Goal: Task Accomplishment & Management: Complete application form

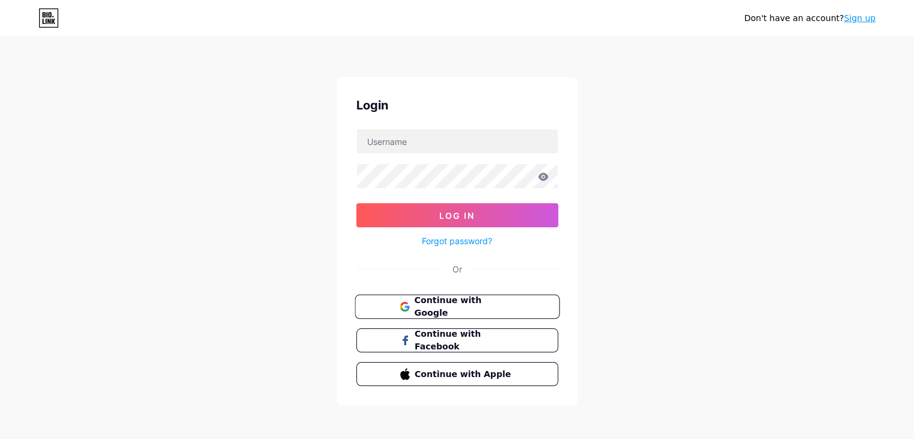
click at [443, 304] on span "Continue with Google" at bounding box center [464, 307] width 100 height 26
click at [773, 218] on div "Don't have an account? Sign up Login Log In Forgot password? Or Continue with G…" at bounding box center [457, 222] width 914 height 444
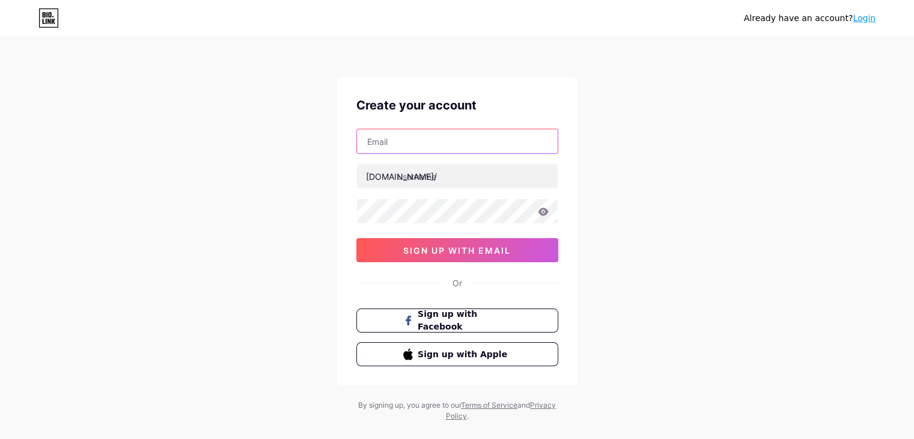
click at [404, 138] on input "text" at bounding box center [457, 141] width 201 height 24
type input "thuyngan4875@gmail.com"
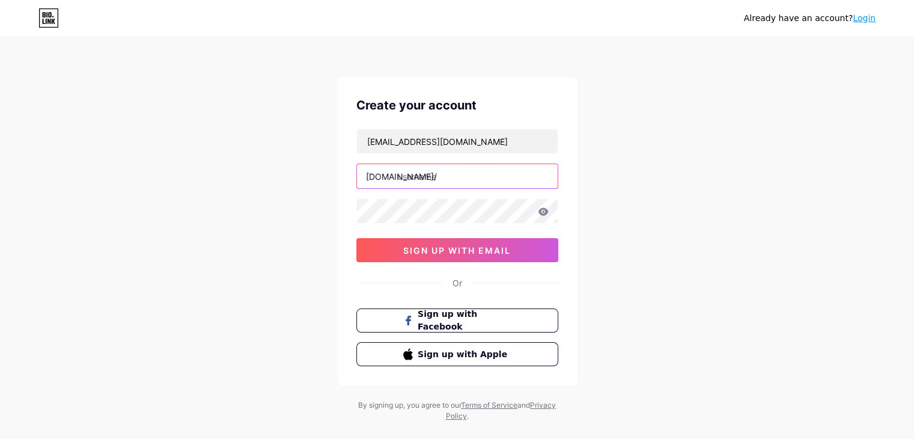
click at [412, 171] on input "text" at bounding box center [457, 176] width 201 height 24
type input "thuyngan8899"
click at [541, 212] on icon at bounding box center [543, 211] width 10 height 8
click at [258, 209] on div "Already have an account? Login Create your account thuyngan4875@gmail.com bio.l…" at bounding box center [457, 230] width 914 height 460
click at [522, 182] on input "thuyngan8899" at bounding box center [457, 176] width 201 height 24
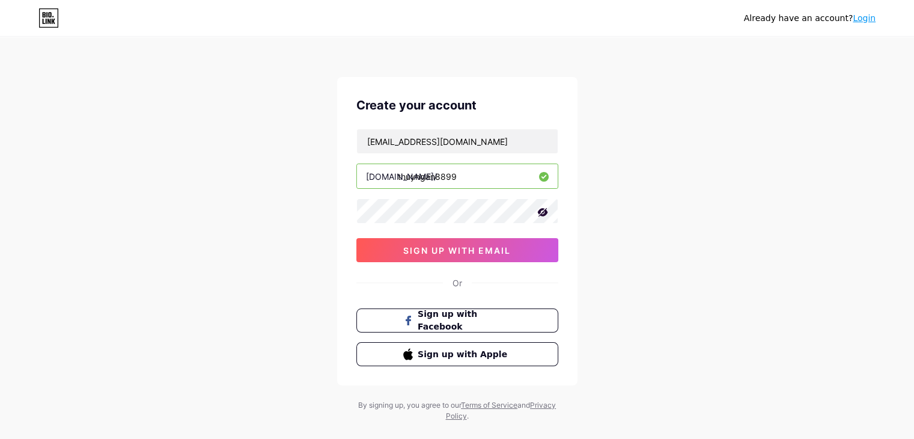
click at [691, 186] on div "Already have an account? Login Create your account thuyngan4875@gmail.com bio.l…" at bounding box center [457, 230] width 914 height 460
click at [428, 251] on span "sign up with email" at bounding box center [457, 250] width 108 height 10
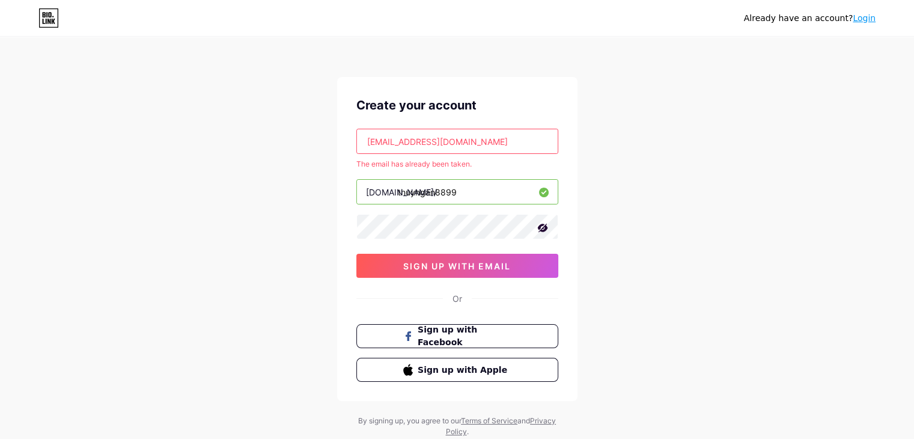
click at [676, 290] on div "Already have an account? Login Create your account thuyngan4875@gmail.com The e…" at bounding box center [457, 237] width 914 height 475
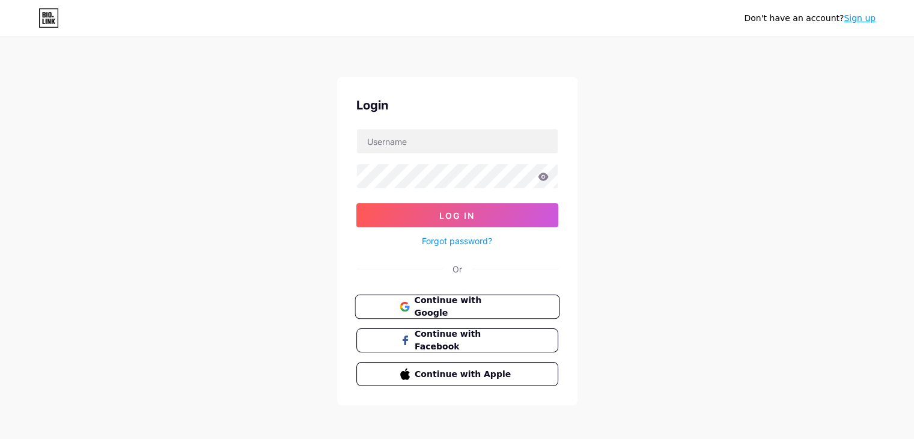
click at [438, 302] on span "Continue with Google" at bounding box center [464, 307] width 100 height 26
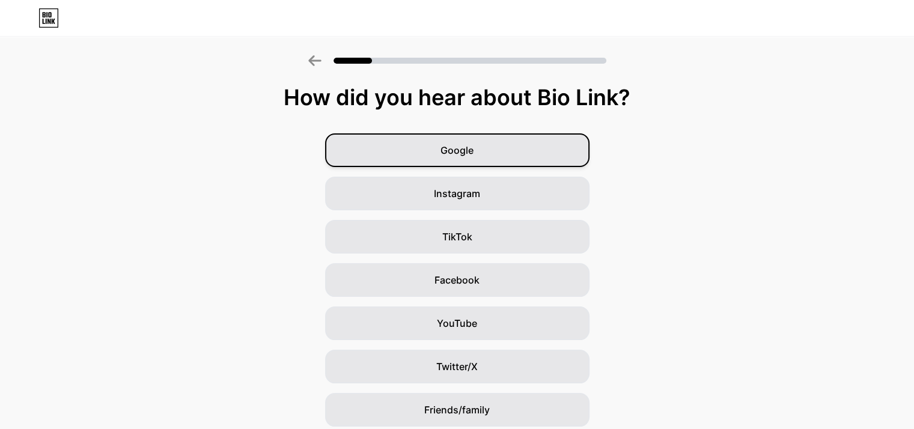
click at [481, 150] on div "Google" at bounding box center [457, 150] width 264 height 34
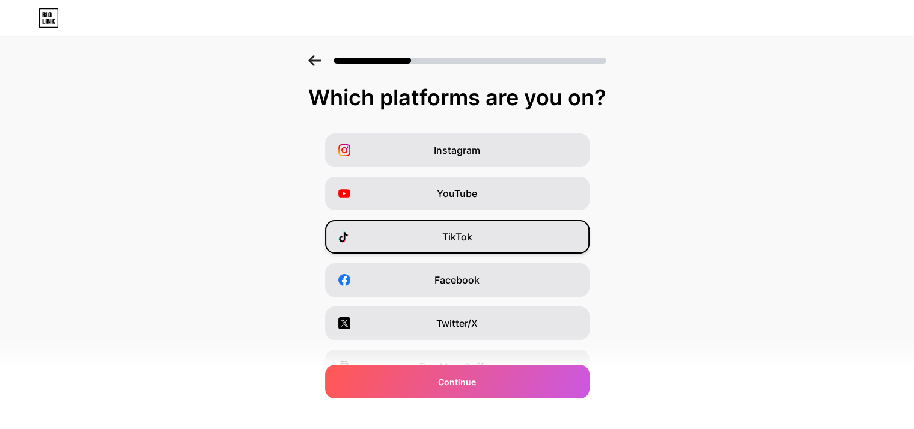
click at [421, 233] on div "TikTok" at bounding box center [457, 237] width 264 height 34
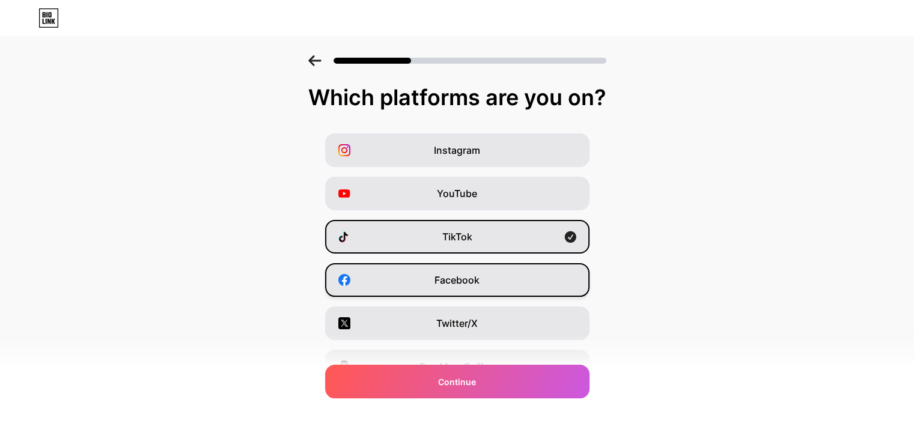
click at [438, 280] on div "Facebook" at bounding box center [457, 280] width 264 height 34
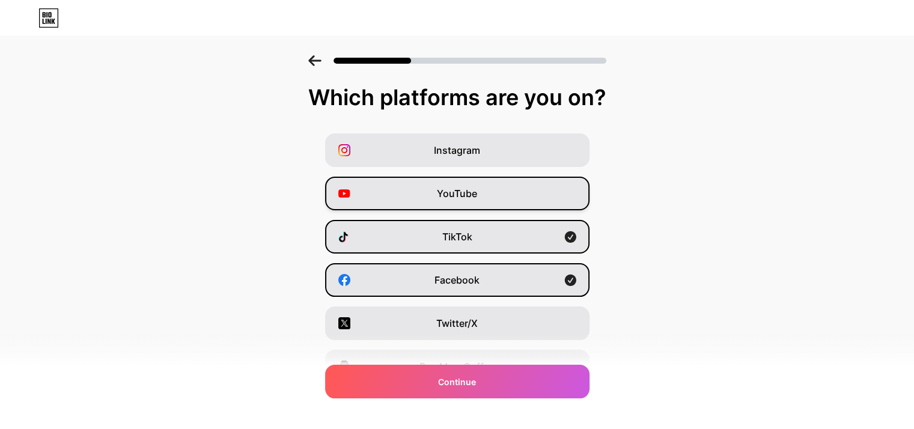
click at [517, 177] on div "YouTube" at bounding box center [457, 194] width 264 height 34
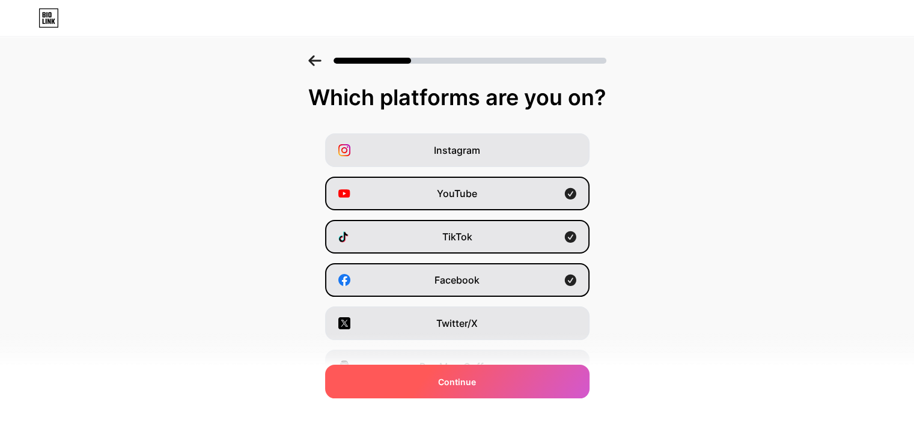
click at [469, 385] on span "Continue" at bounding box center [457, 382] width 38 height 13
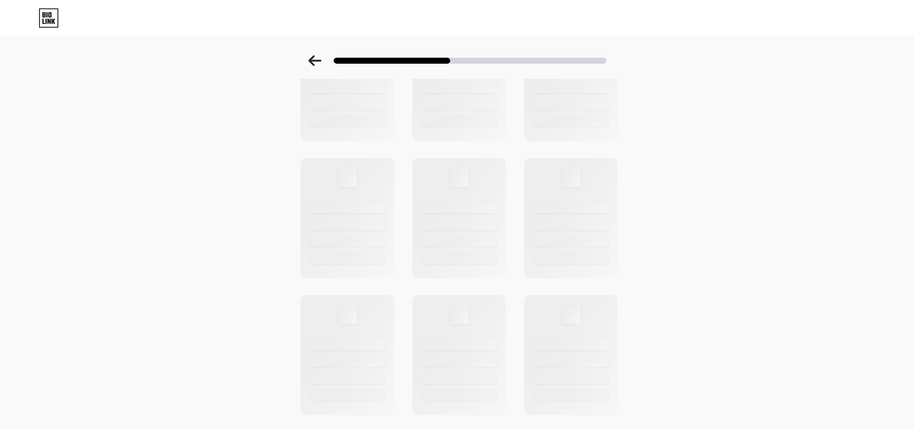
scroll to position [120, 0]
click at [319, 61] on icon at bounding box center [314, 60] width 13 height 11
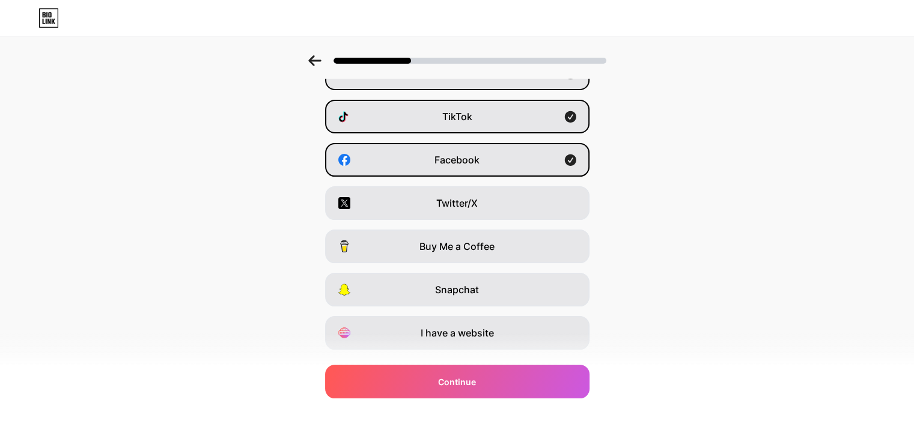
scroll to position [0, 0]
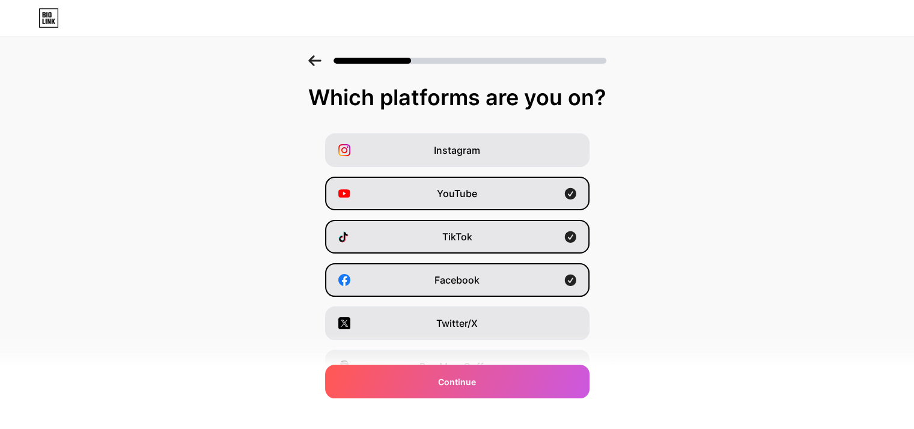
click at [319, 61] on icon at bounding box center [314, 60] width 13 height 11
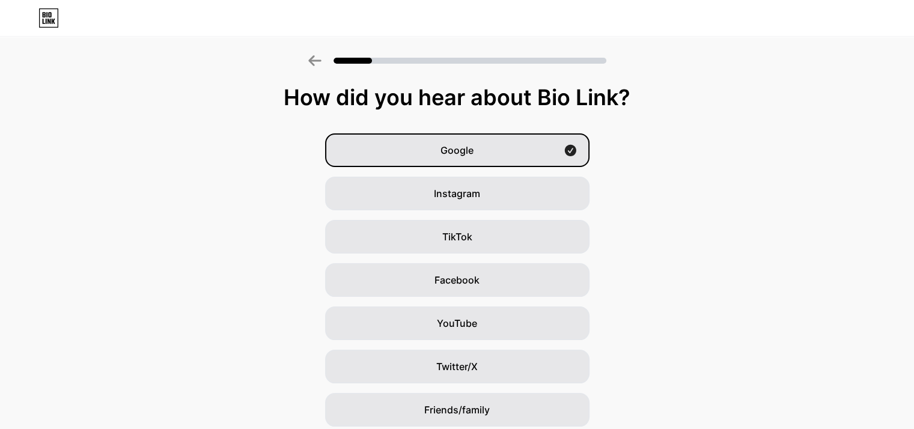
click at [319, 61] on icon at bounding box center [314, 60] width 13 height 11
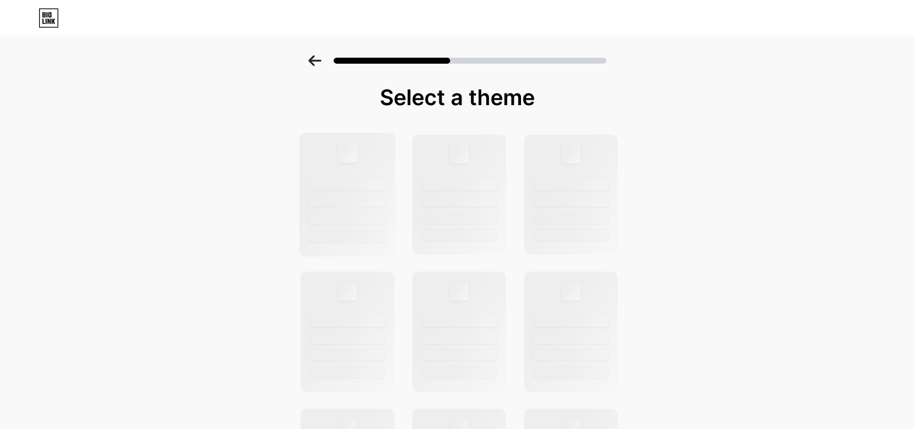
click at [349, 183] on div at bounding box center [347, 183] width 77 height 13
click at [352, 212] on div at bounding box center [347, 218] width 77 height 13
click at [486, 176] on div at bounding box center [459, 195] width 97 height 124
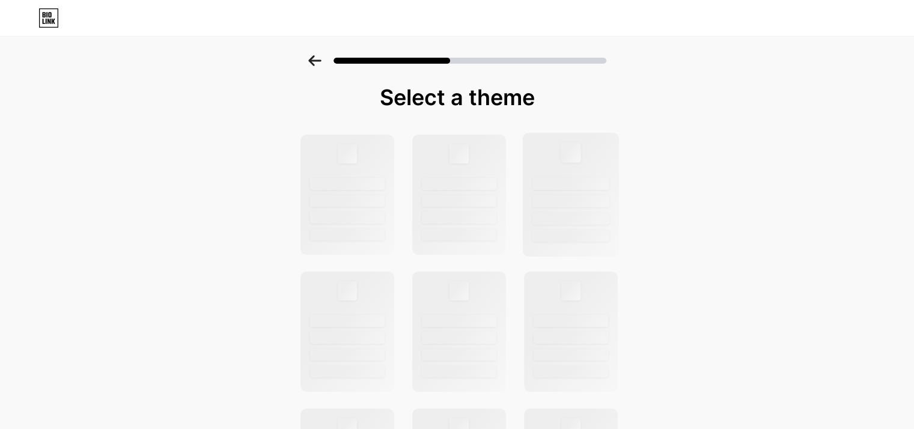
click at [559, 173] on div at bounding box center [570, 195] width 97 height 124
click at [440, 340] on div at bounding box center [459, 338] width 77 height 13
